Goal: Transaction & Acquisition: Book appointment/travel/reservation

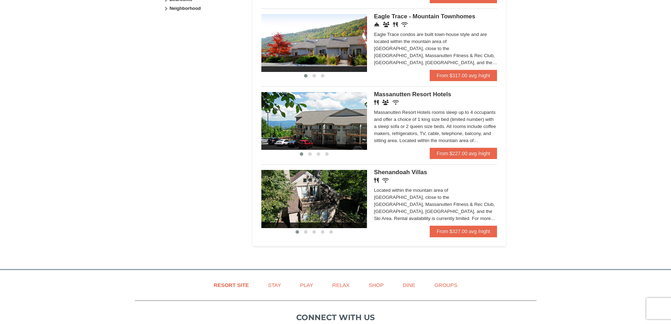
scroll to position [388, 0]
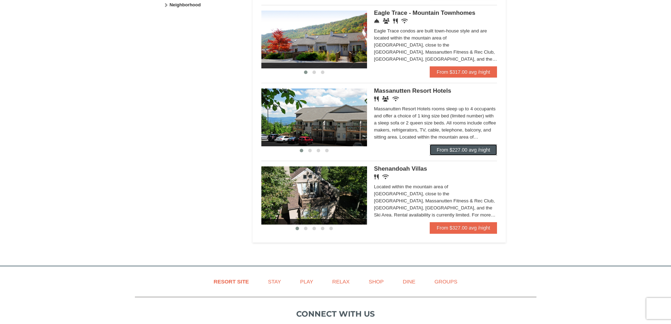
click at [478, 151] on link "From $227.00 avg /night" at bounding box center [464, 149] width 68 height 11
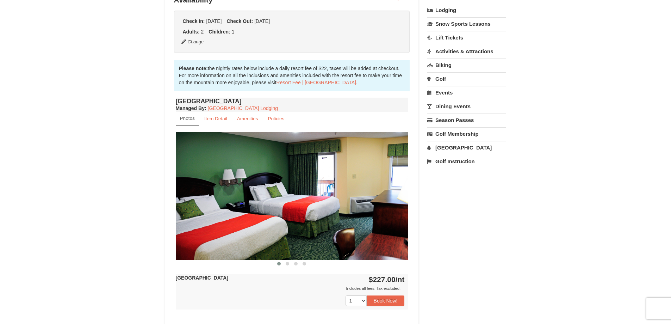
scroll to position [247, 0]
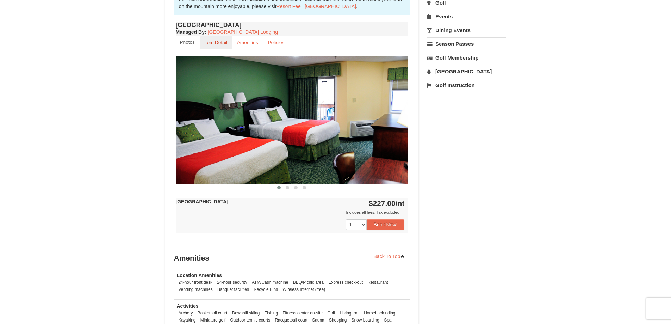
click at [216, 45] on small "Item Detail" at bounding box center [215, 42] width 23 height 5
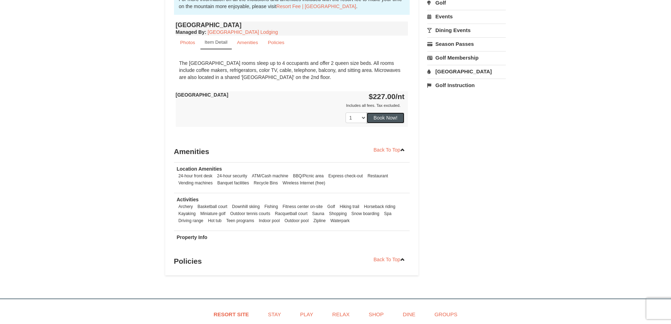
click at [388, 118] on button "Book Now!" at bounding box center [386, 117] width 38 height 11
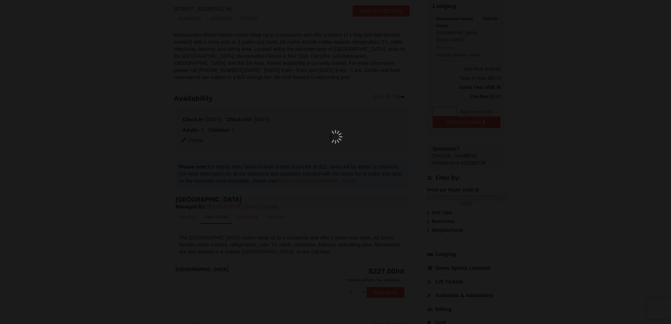
scroll to position [69, 0]
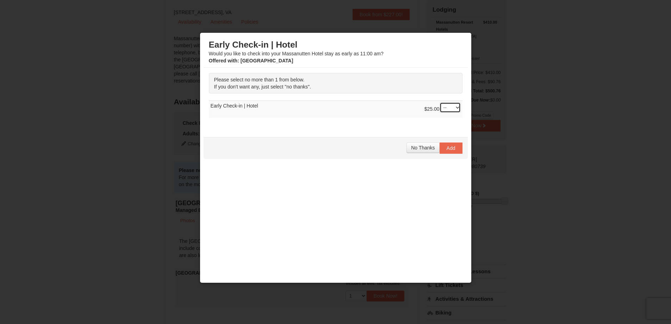
click at [454, 107] on select "-- 01" at bounding box center [450, 107] width 21 height 11
click at [455, 107] on select "-- 01" at bounding box center [450, 107] width 21 height 11
click at [421, 147] on span "No Thanks" at bounding box center [423, 148] width 24 height 6
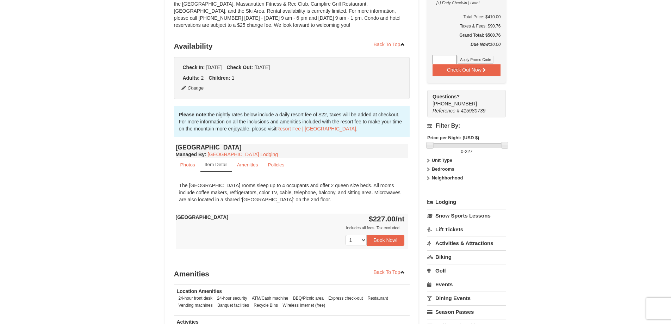
scroll to position [176, 0]
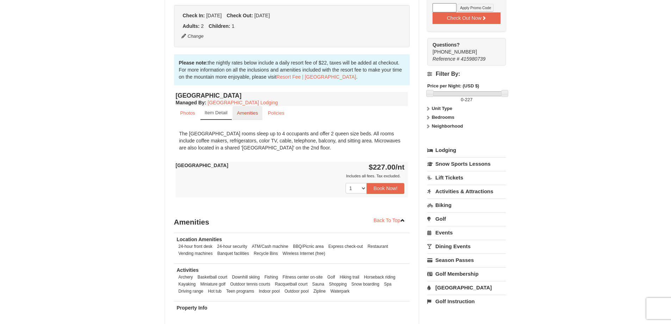
click at [248, 113] on small "Amenities" at bounding box center [247, 112] width 21 height 5
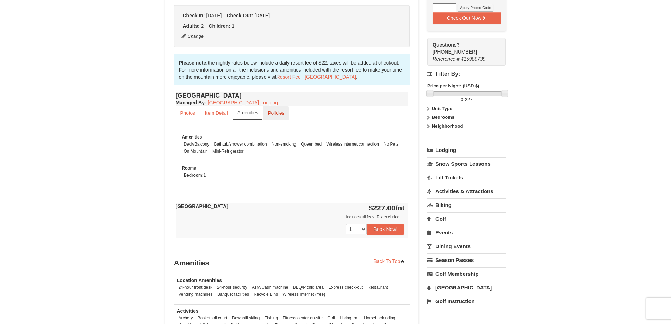
click at [275, 116] on link "Policies" at bounding box center [276, 113] width 26 height 14
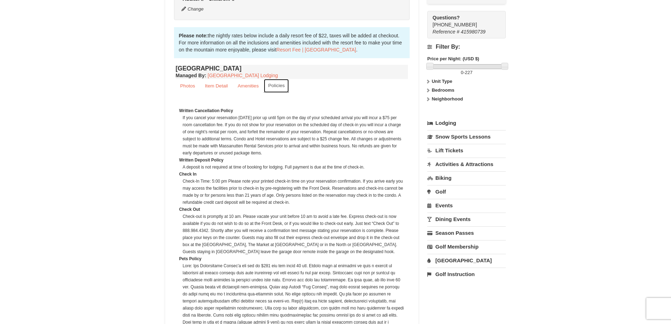
scroll to position [211, 0]
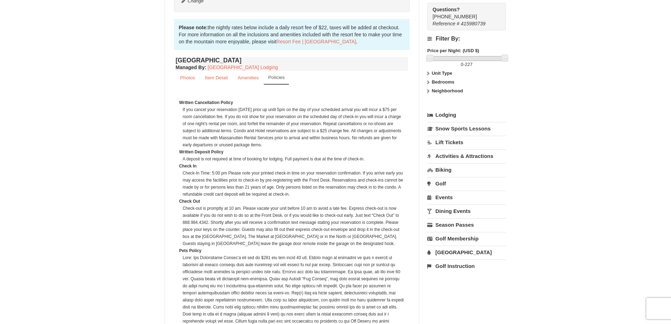
click at [456, 256] on link "[GEOGRAPHIC_DATA]" at bounding box center [466, 252] width 79 height 13
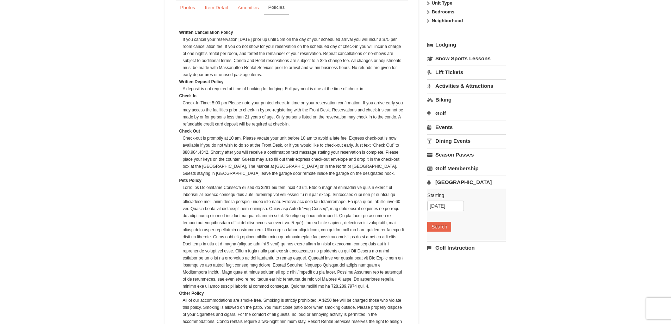
scroll to position [282, 0]
click at [446, 229] on button "Search" at bounding box center [439, 226] width 24 height 10
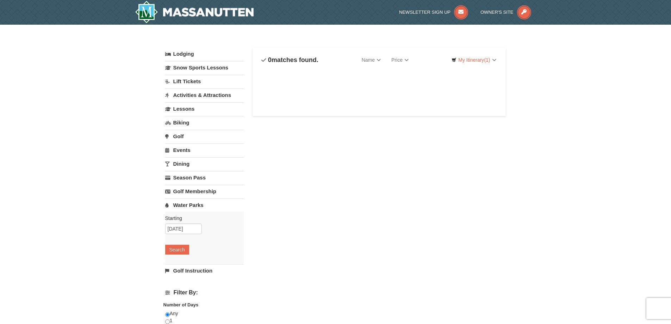
select select "9"
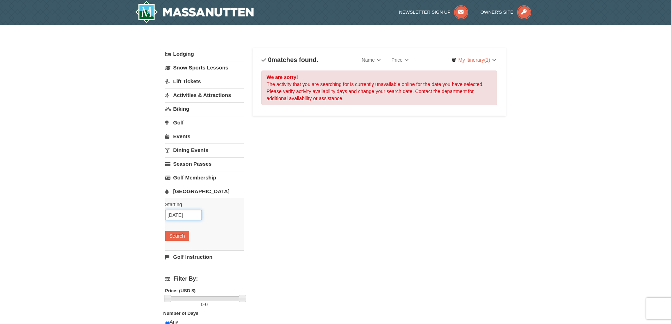
click at [190, 211] on input "[DATE]" at bounding box center [183, 215] width 37 height 11
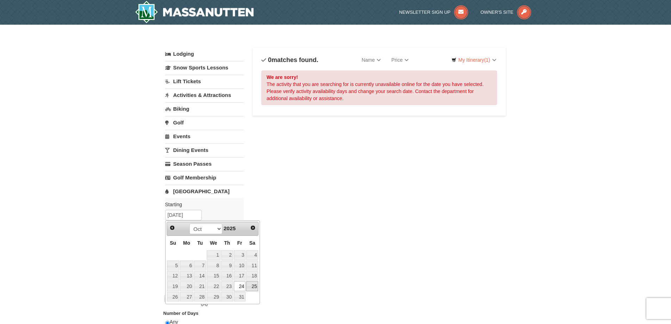
click at [252, 285] on link "25" at bounding box center [252, 286] width 12 height 10
type input "10/25/2025"
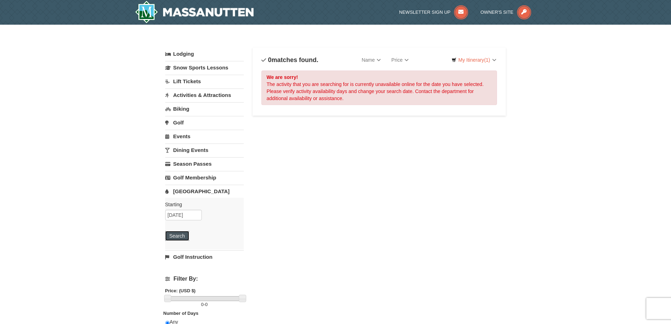
click at [183, 235] on button "Search" at bounding box center [177, 236] width 24 height 10
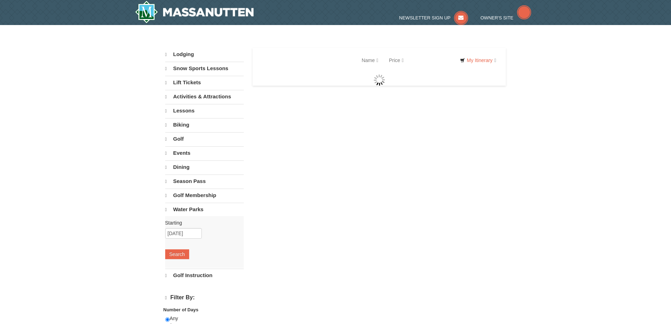
select select "9"
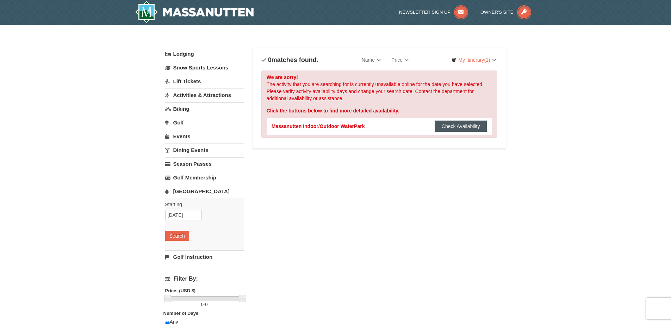
click at [454, 129] on button "Check Availability" at bounding box center [461, 126] width 53 height 11
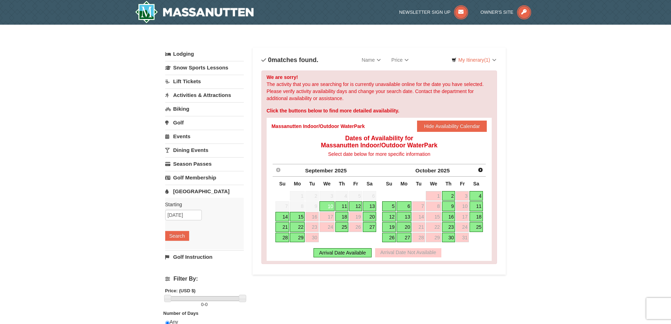
click at [481, 229] on link "25" at bounding box center [476, 227] width 13 height 10
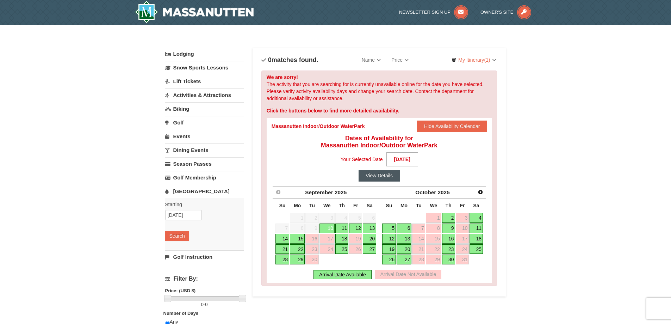
click at [394, 179] on button "View Details" at bounding box center [379, 175] width 41 height 11
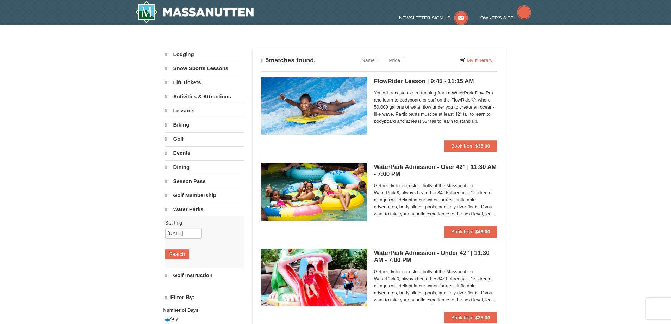
select select "9"
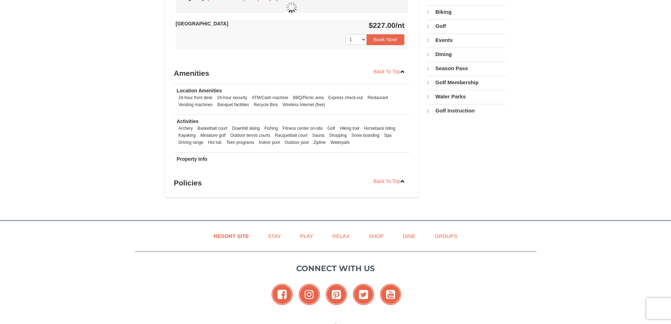
select select "9"
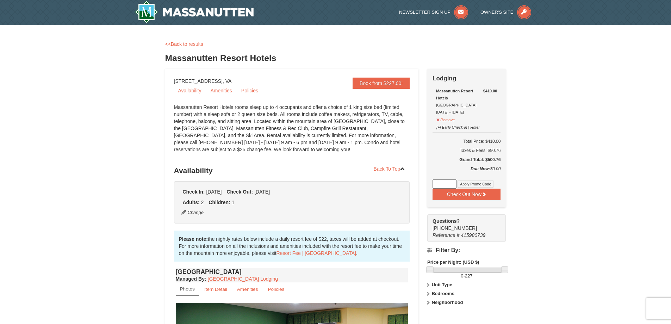
click at [493, 196] on button "Check Out Now" at bounding box center [467, 194] width 68 height 11
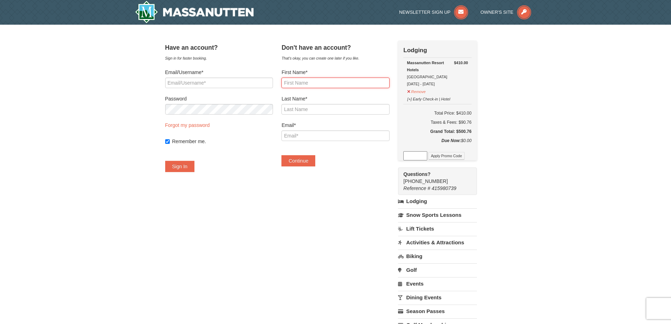
click at [325, 83] on input "First Name*" at bounding box center [336, 83] width 108 height 11
type input "Steven"
type input "c"
type input "Canon"
type input "s"
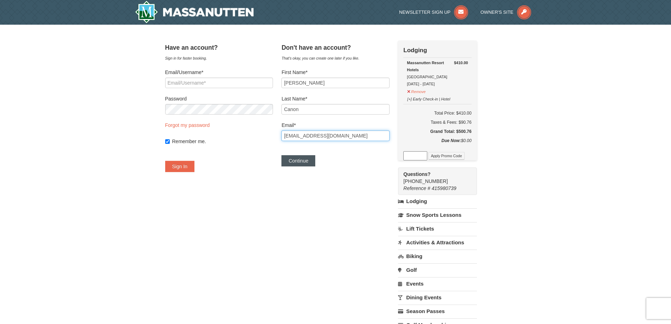
type input "jnyk07@yahoo.com"
click at [310, 160] on button "Continue" at bounding box center [299, 160] width 34 height 11
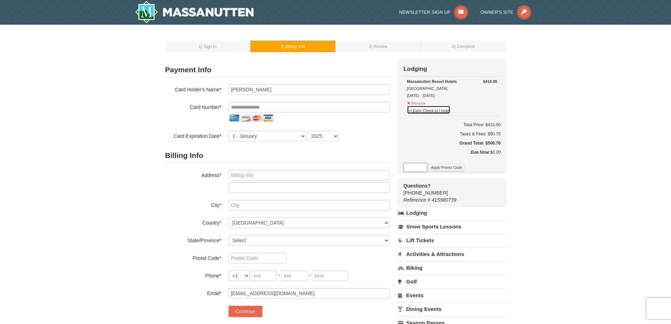
click at [416, 112] on button "[+] Early Check-in | Hotel" at bounding box center [429, 109] width 44 height 9
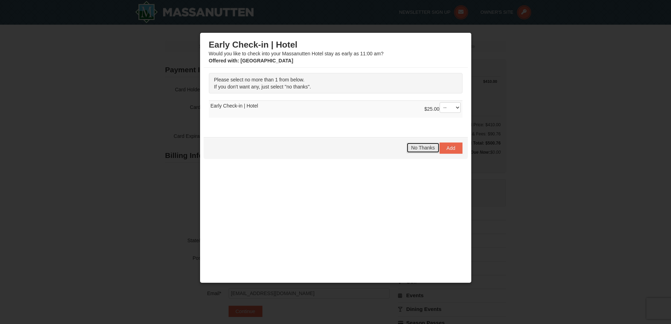
click at [422, 149] on span "No Thanks" at bounding box center [423, 148] width 24 height 6
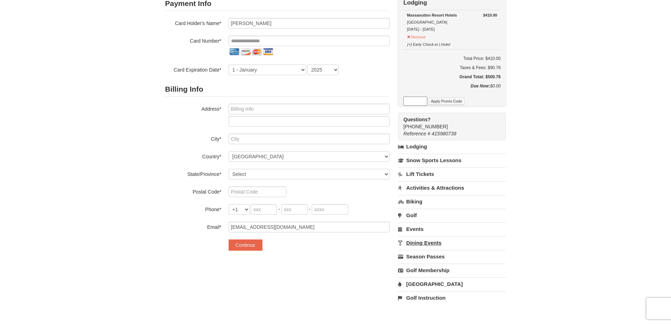
scroll to position [70, 0]
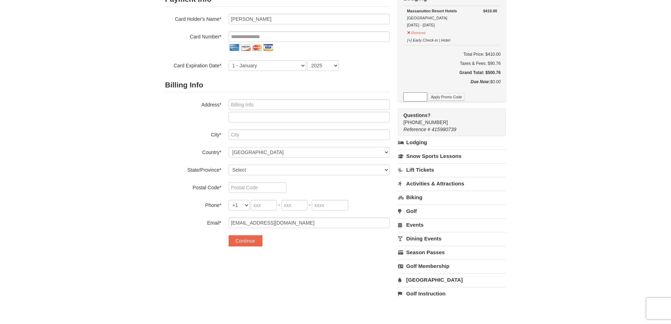
click at [436, 182] on link "Activities & Attractions" at bounding box center [452, 183] width 108 height 13
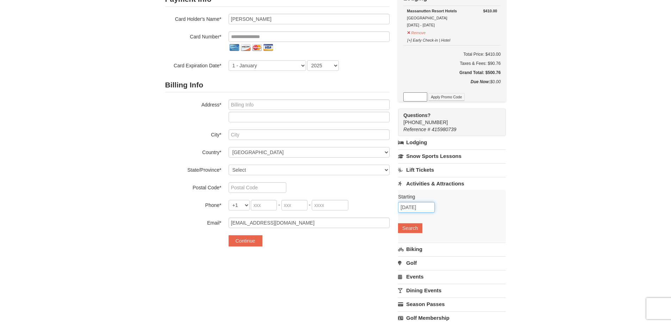
click at [426, 206] on input "[DATE]" at bounding box center [416, 207] width 37 height 11
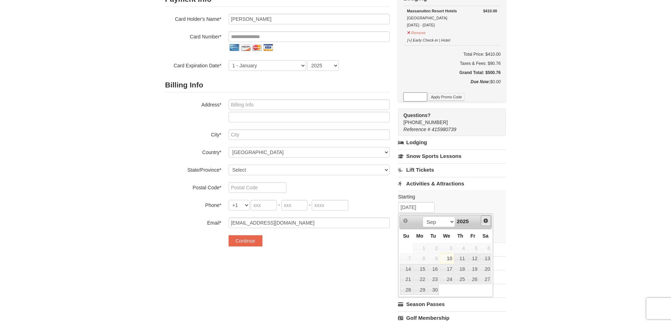
click at [485, 219] on span "Next" at bounding box center [486, 221] width 6 height 6
click at [472, 276] on link "24" at bounding box center [473, 279] width 12 height 10
type input "[DATE]"
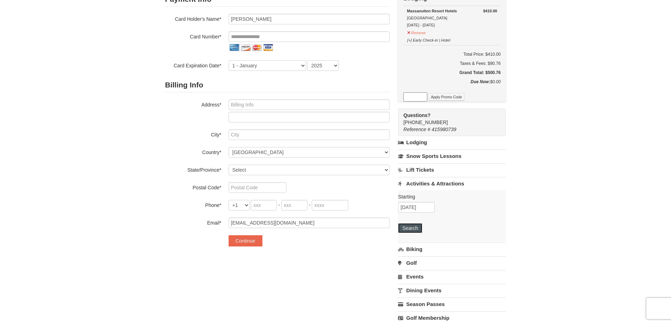
click at [422, 233] on button "Search" at bounding box center [410, 228] width 24 height 10
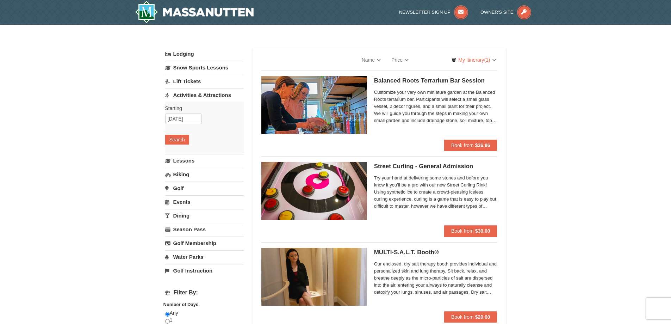
select select "9"
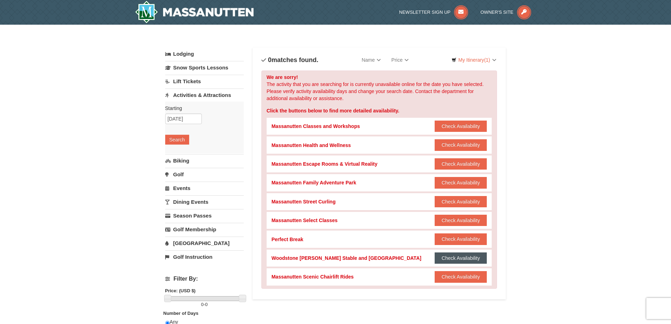
click at [456, 258] on button "Check Availability" at bounding box center [461, 257] width 53 height 11
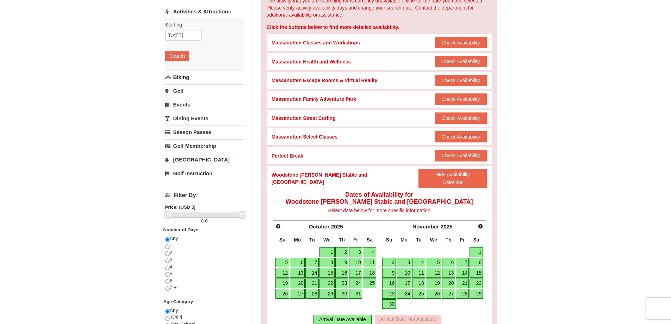
scroll to position [106, 0]
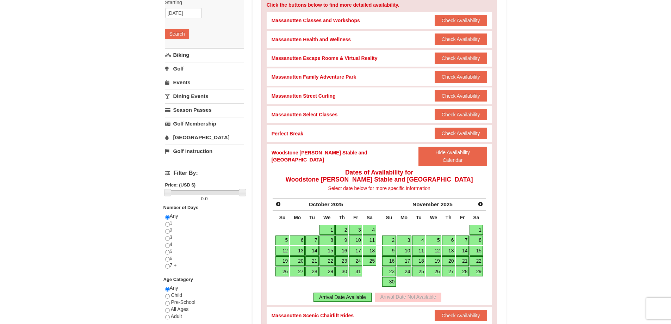
click at [360, 256] on link "24" at bounding box center [355, 261] width 13 height 10
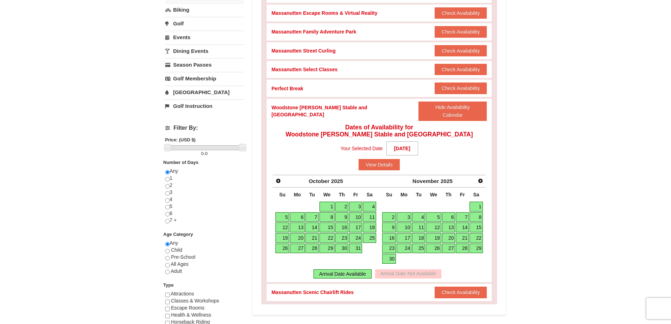
scroll to position [141, 0]
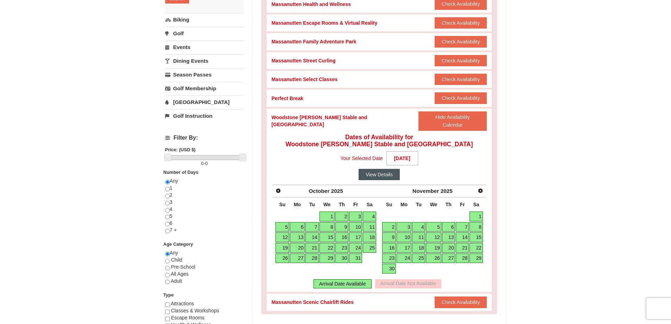
click at [381, 169] on button "View Details" at bounding box center [379, 174] width 41 height 11
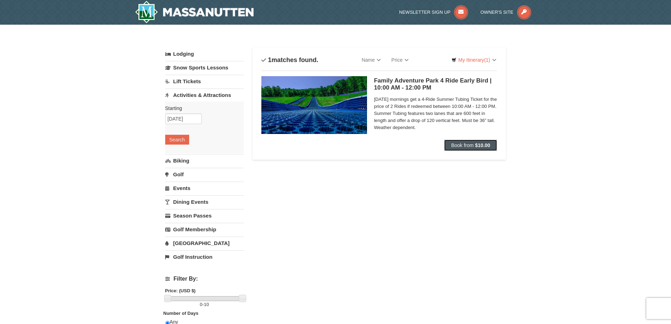
click at [461, 143] on span "Book from" at bounding box center [462, 145] width 23 height 6
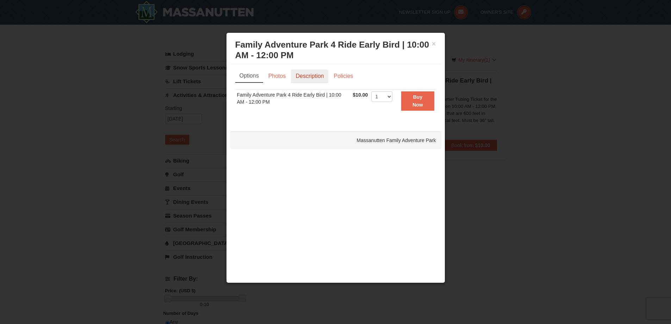
click at [311, 81] on link "Description" at bounding box center [309, 75] width 37 height 13
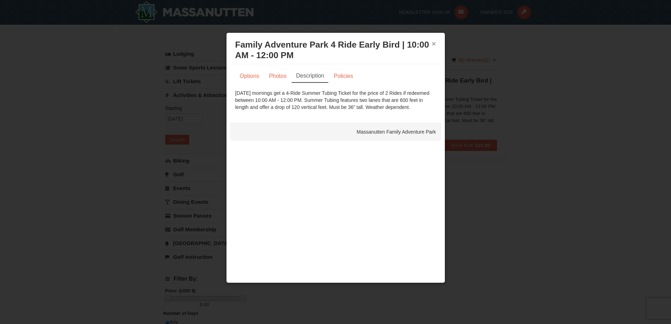
click at [435, 46] on button "×" at bounding box center [434, 43] width 4 height 7
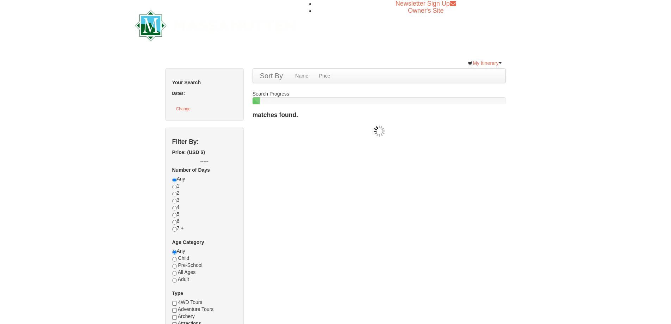
checkbox input "true"
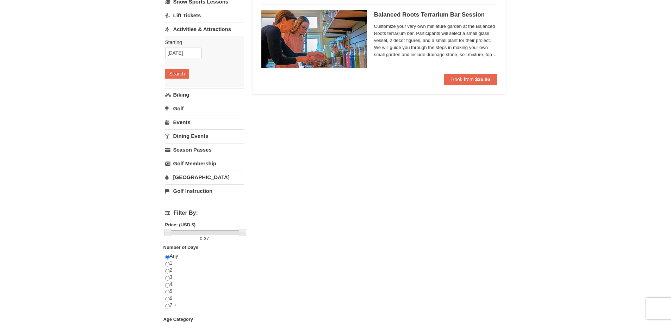
scroll to position [106, 0]
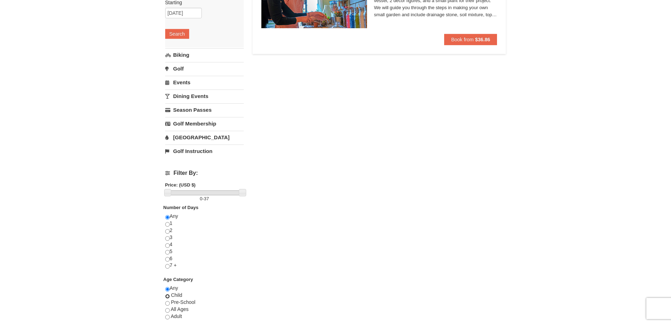
click at [169, 295] on input "radio" at bounding box center [167, 296] width 5 height 5
radio input "true"
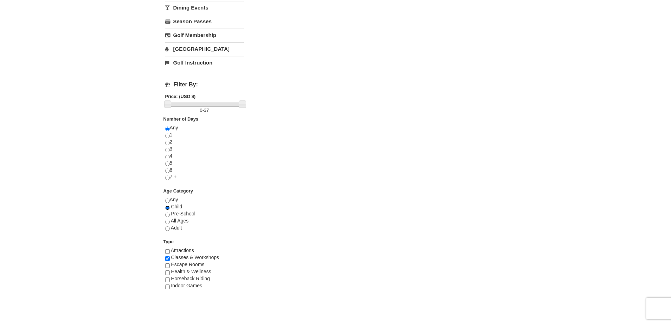
scroll to position [211, 0]
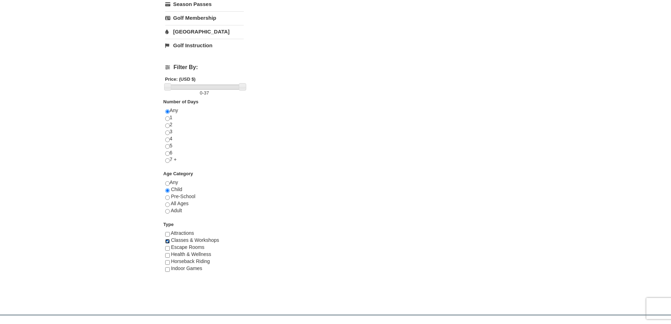
click at [168, 242] on input "checkbox" at bounding box center [167, 241] width 5 height 5
checkbox input "false"
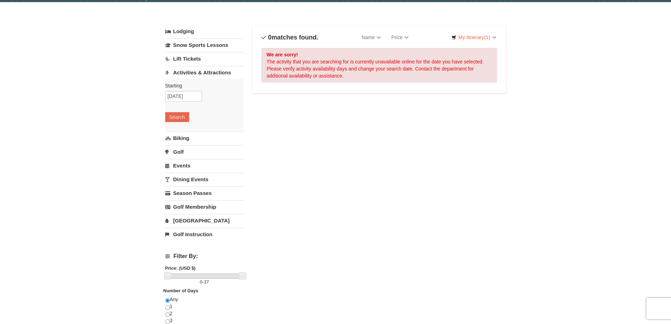
scroll to position [0, 0]
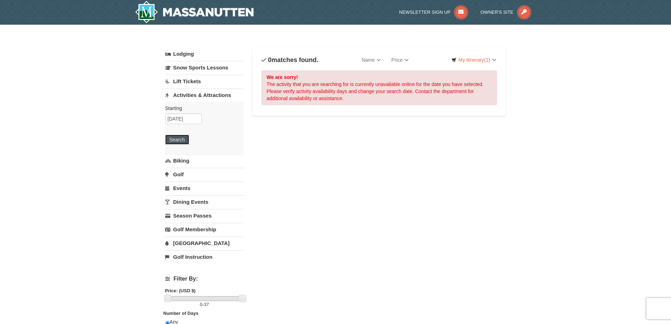
click at [178, 142] on button "Search" at bounding box center [177, 140] width 24 height 10
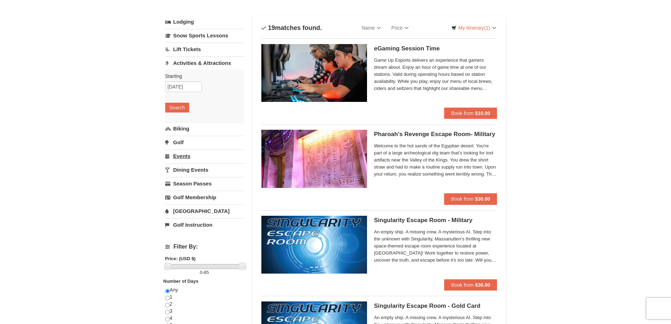
scroll to position [106, 0]
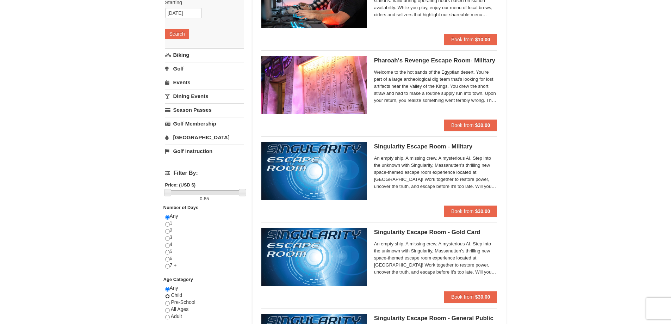
click at [168, 296] on input "radio" at bounding box center [167, 296] width 5 height 5
radio input "true"
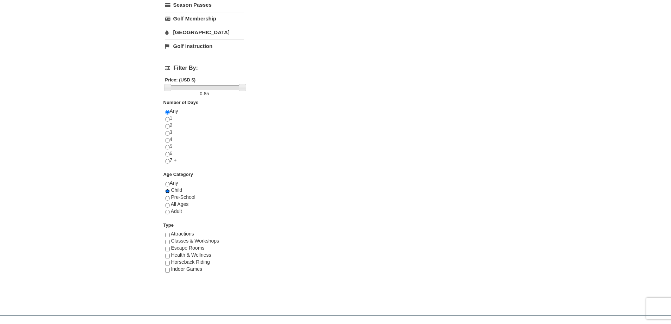
scroll to position [211, 0]
click at [166, 183] on input "radio" at bounding box center [167, 183] width 5 height 5
radio input "true"
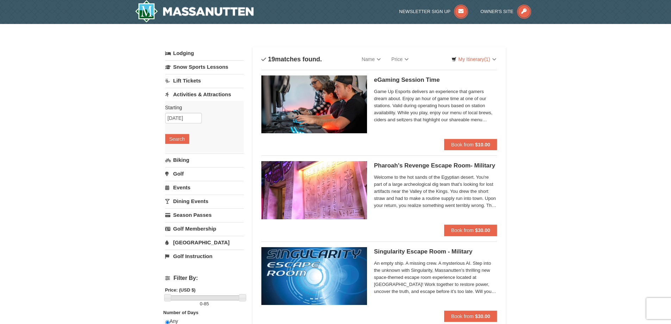
scroll to position [0, 0]
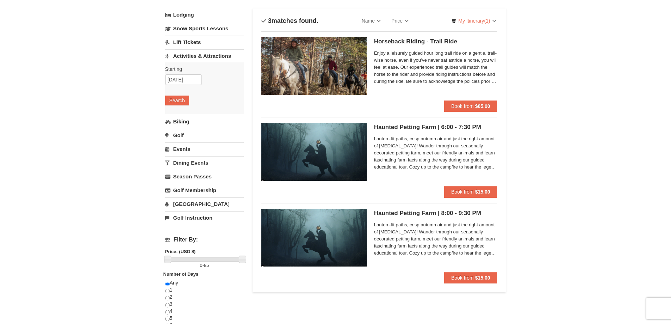
scroll to position [35, 0]
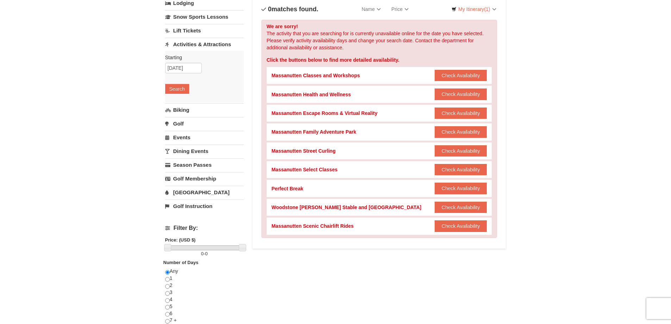
scroll to position [50, 0]
click at [451, 133] on button "Check Availability" at bounding box center [461, 131] width 53 height 11
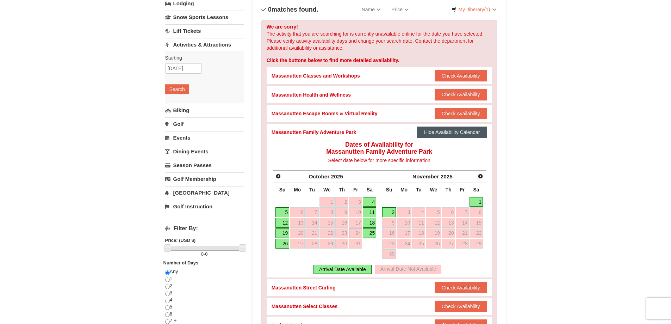
click at [455, 134] on button "Hide Availability Calendar" at bounding box center [452, 131] width 70 height 11
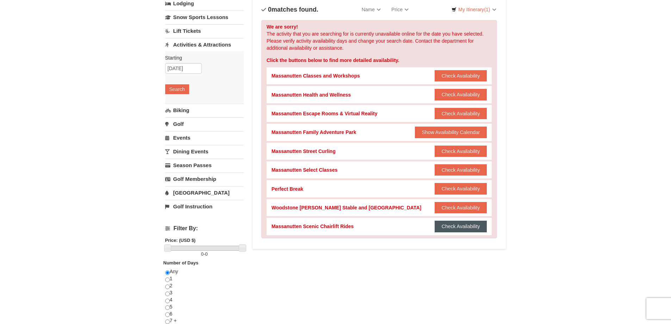
click at [444, 228] on button "Check Availability" at bounding box center [461, 226] width 53 height 11
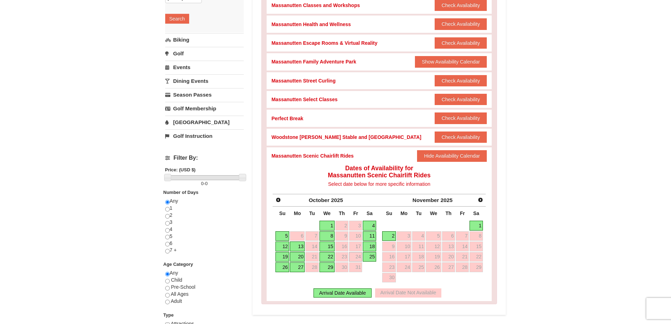
scroll to position [86, 0]
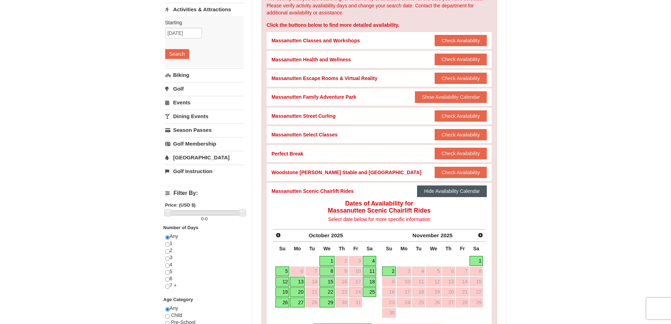
click at [449, 192] on button "Hide Availability Calendar" at bounding box center [452, 190] width 70 height 11
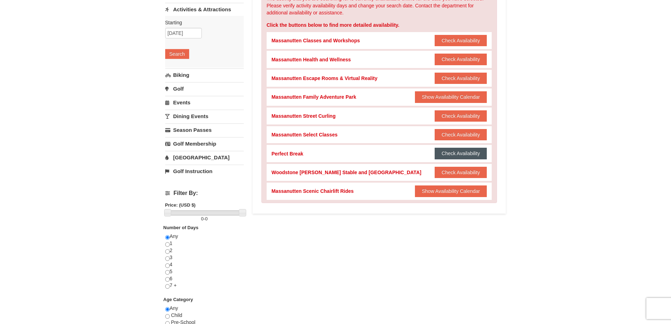
click at [458, 155] on button "Check Availability" at bounding box center [461, 153] width 53 height 11
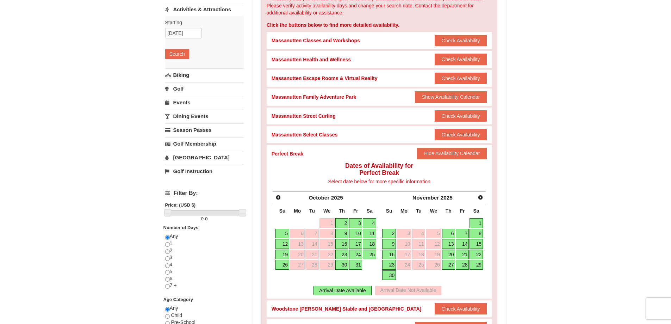
click at [359, 254] on link "24" at bounding box center [355, 254] width 13 height 10
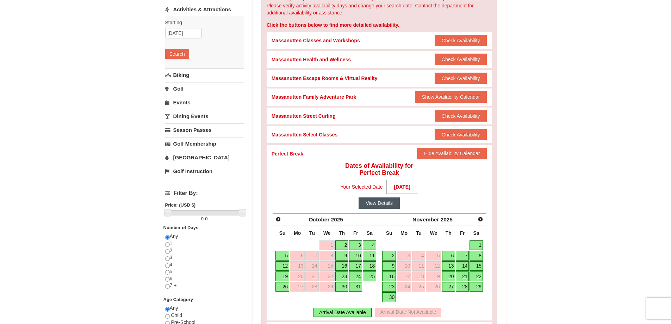
click at [394, 203] on button "View Details" at bounding box center [379, 202] width 41 height 11
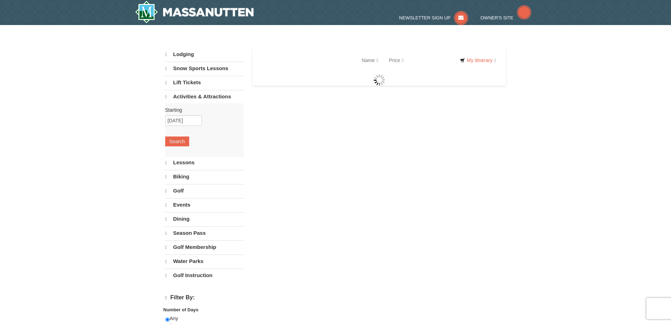
select select "9"
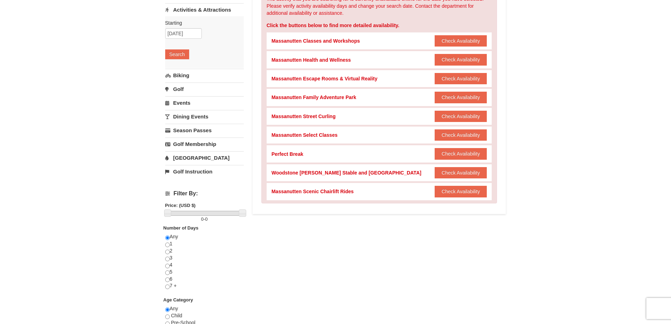
scroll to position [86, 0]
click at [445, 100] on button "Check Availability" at bounding box center [461, 96] width 53 height 11
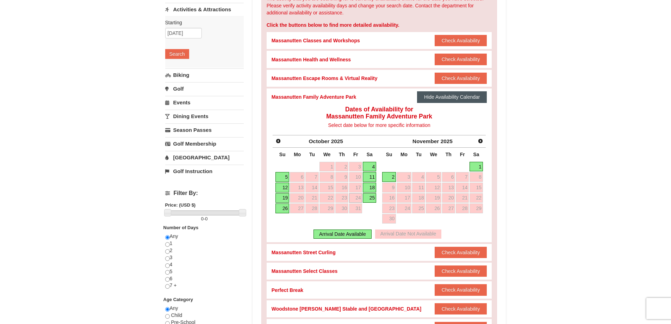
click at [436, 98] on button "Hide Availability Calendar" at bounding box center [452, 96] width 70 height 11
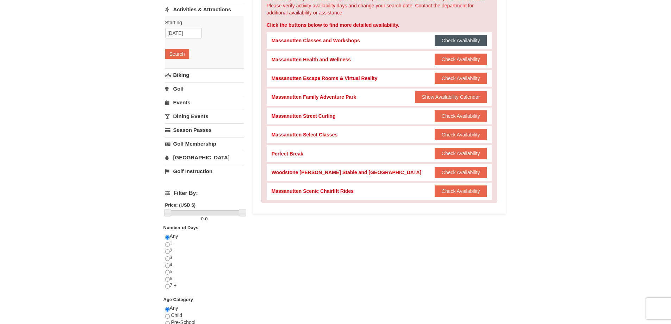
click at [444, 45] on button "Check Availability" at bounding box center [461, 40] width 53 height 11
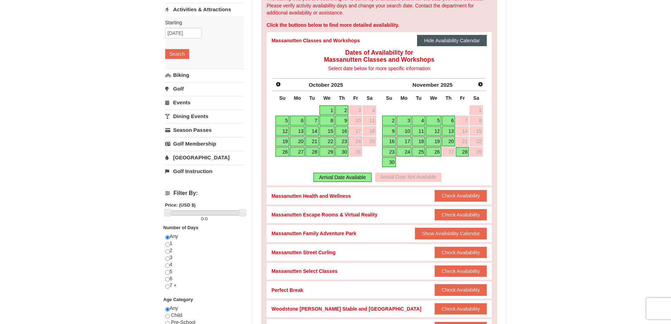
click at [443, 45] on button "Hide Availability Calendar" at bounding box center [452, 40] width 70 height 11
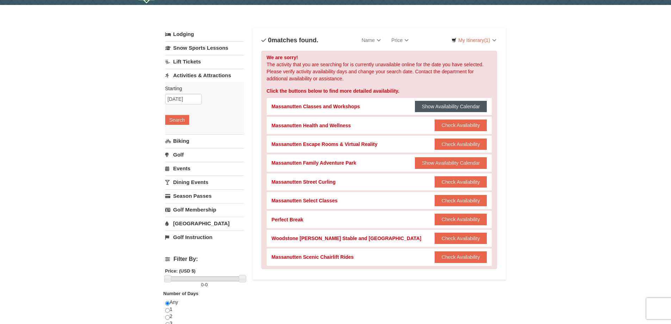
scroll to position [0, 0]
